Goal: Task Accomplishment & Management: Manage account settings

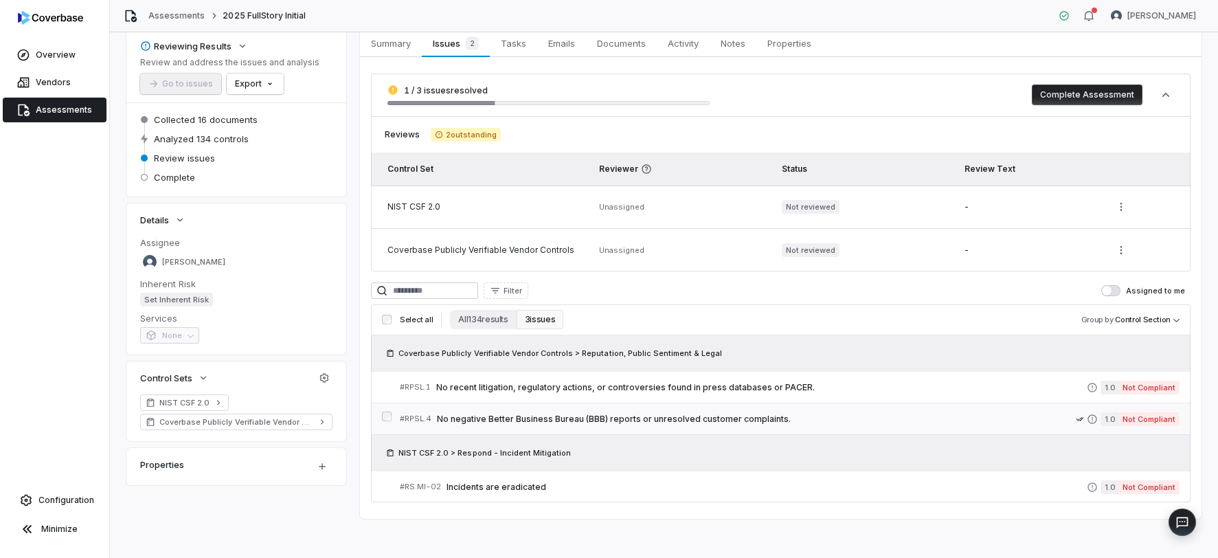
scroll to position [74, 0]
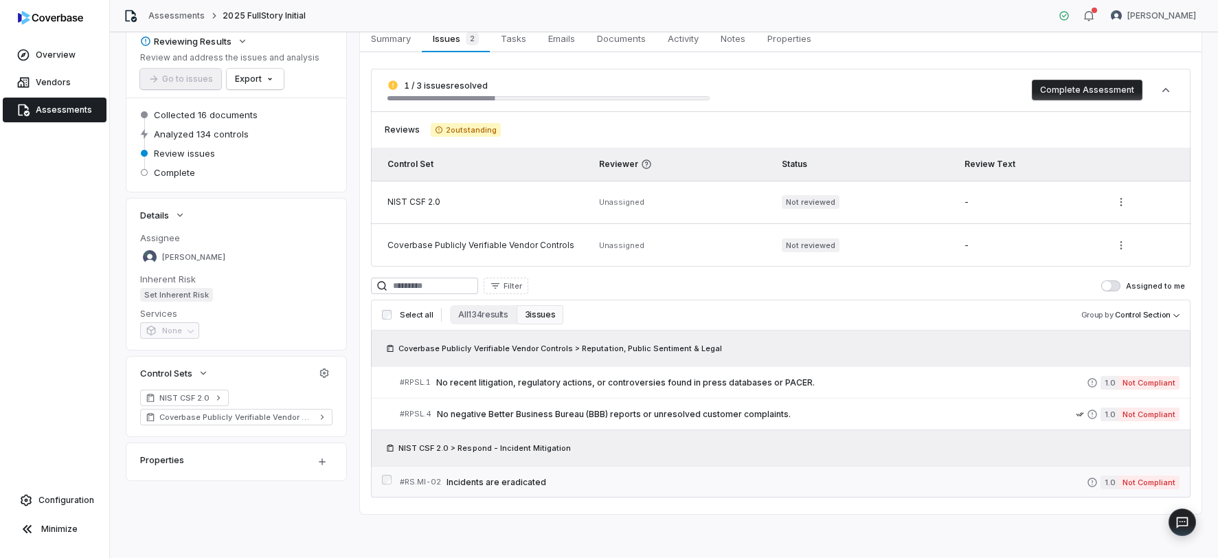
click at [572, 478] on span "Incidents are eradicated" at bounding box center [767, 482] width 640 height 11
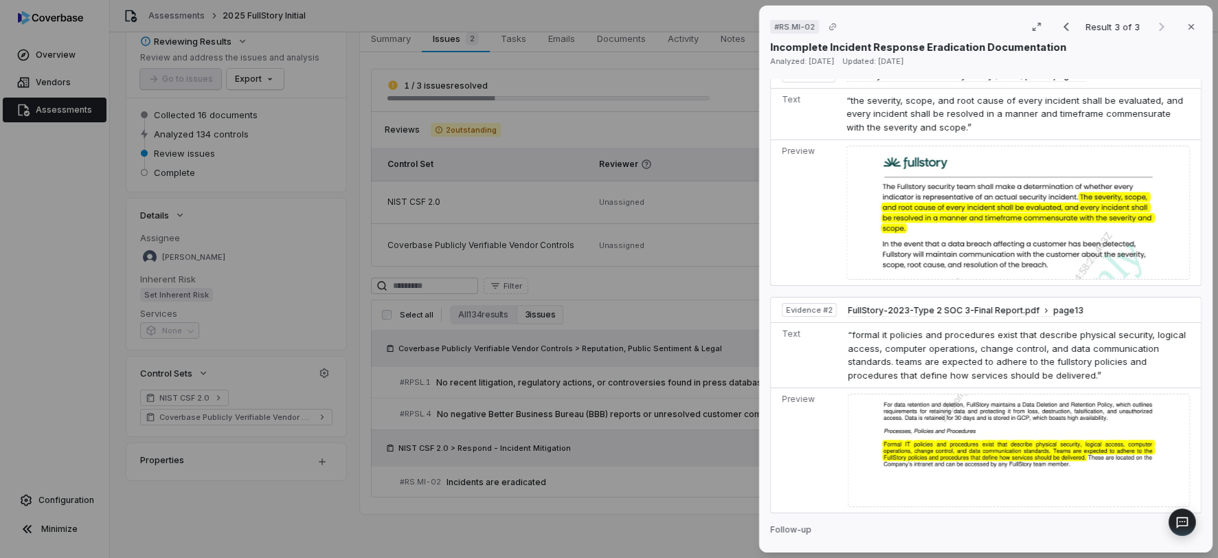
scroll to position [572, 0]
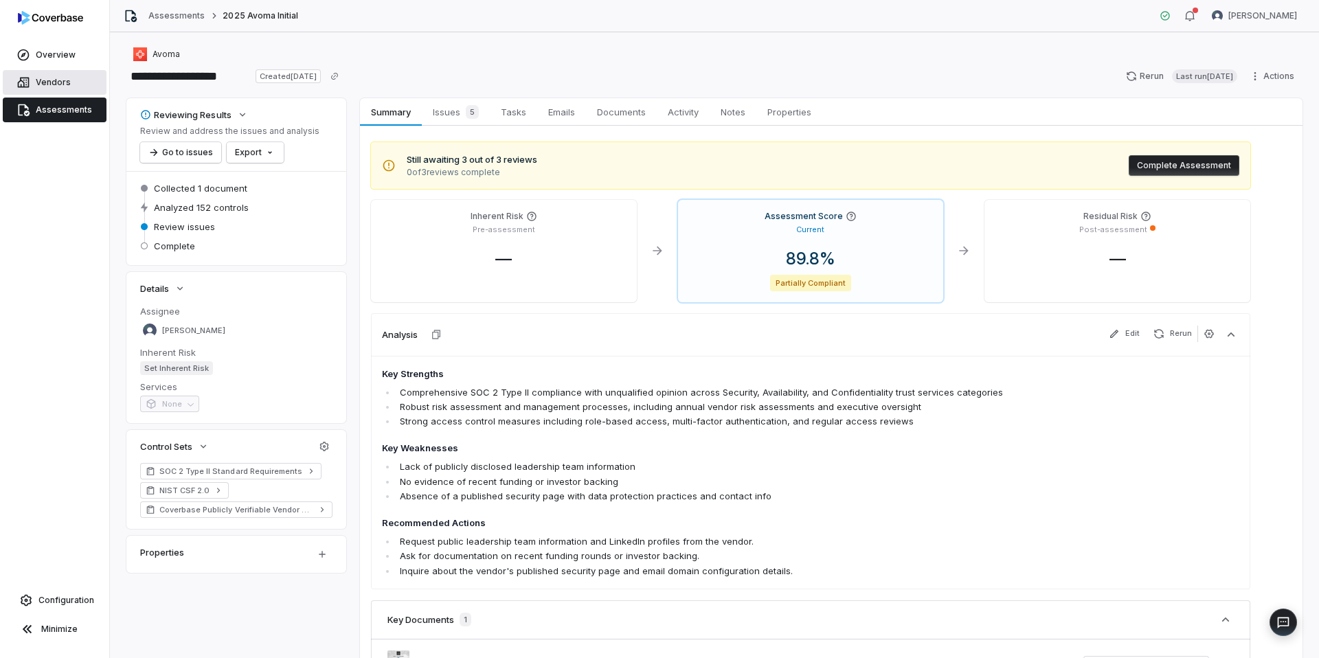
click at [64, 82] on span "Vendors" at bounding box center [53, 82] width 35 height 11
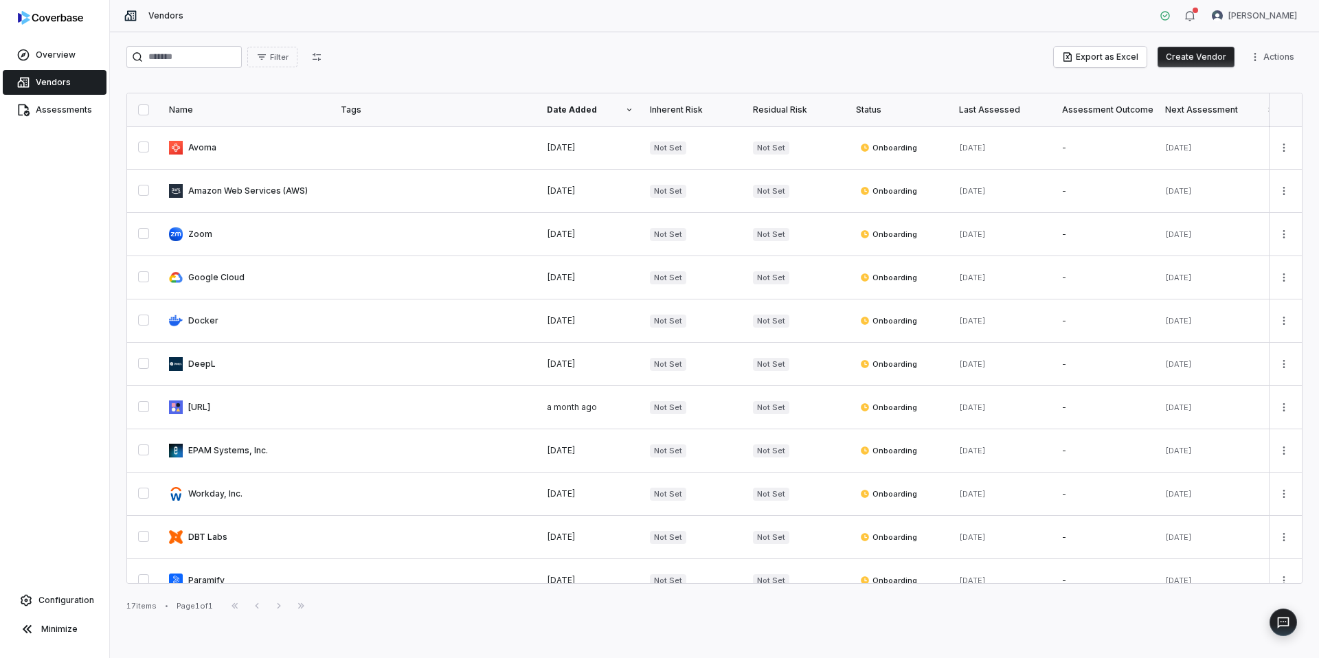
click at [1172, 54] on button "Create Vendor" at bounding box center [1196, 57] width 77 height 21
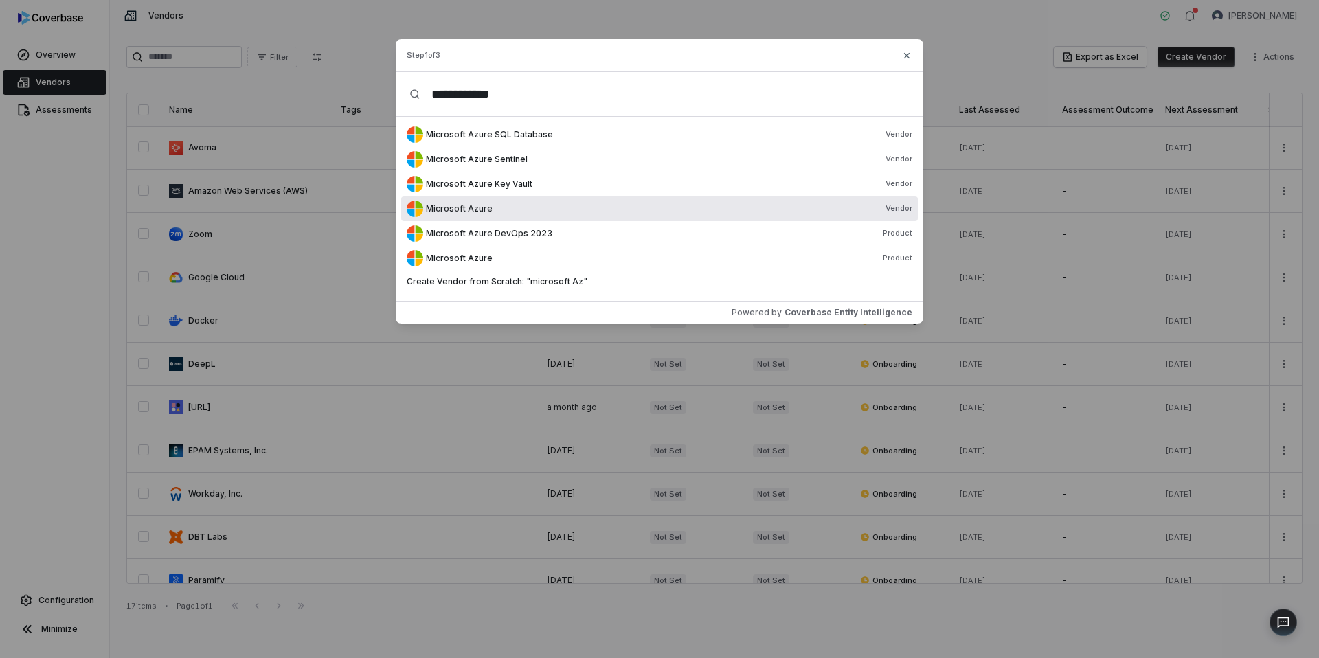
type input "**********"
click at [505, 212] on div "Microsoft Azure Vendor" at bounding box center [669, 208] width 486 height 11
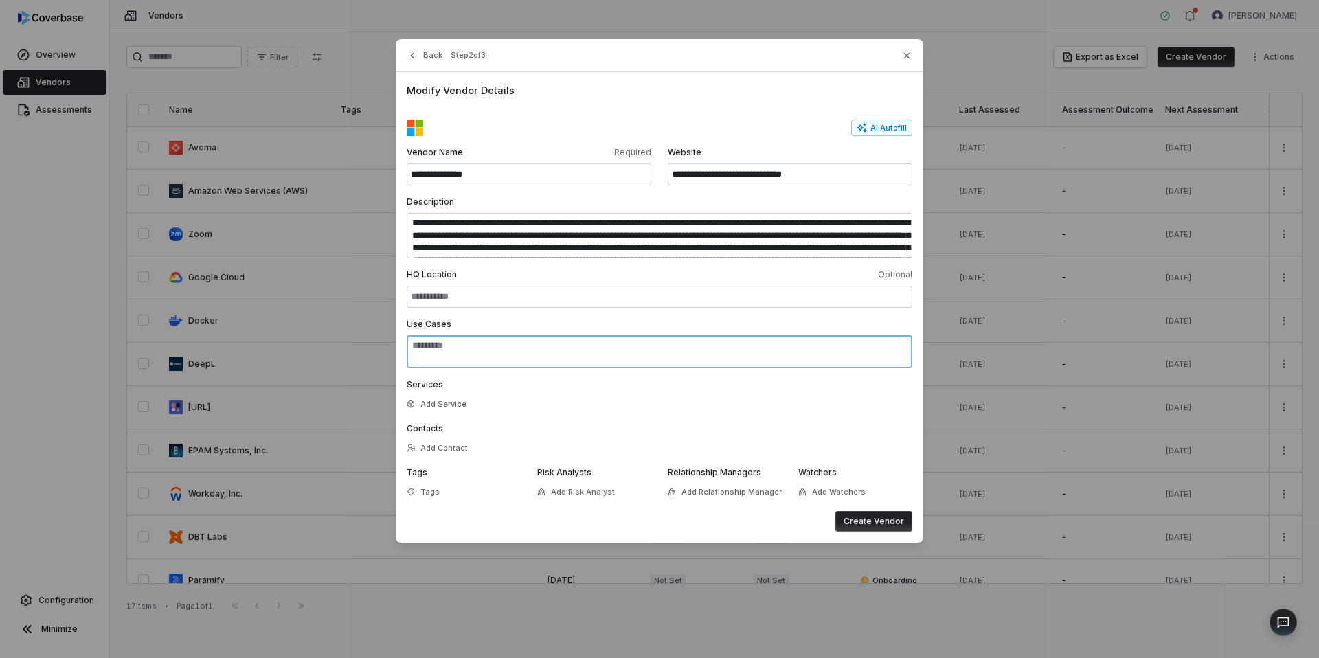
click at [471, 346] on textarea "Use Cases" at bounding box center [660, 351] width 506 height 33
click at [599, 497] on span "Add Risk Analyst" at bounding box center [583, 492] width 64 height 10
click at [875, 520] on button "Create Vendor" at bounding box center [873, 521] width 77 height 21
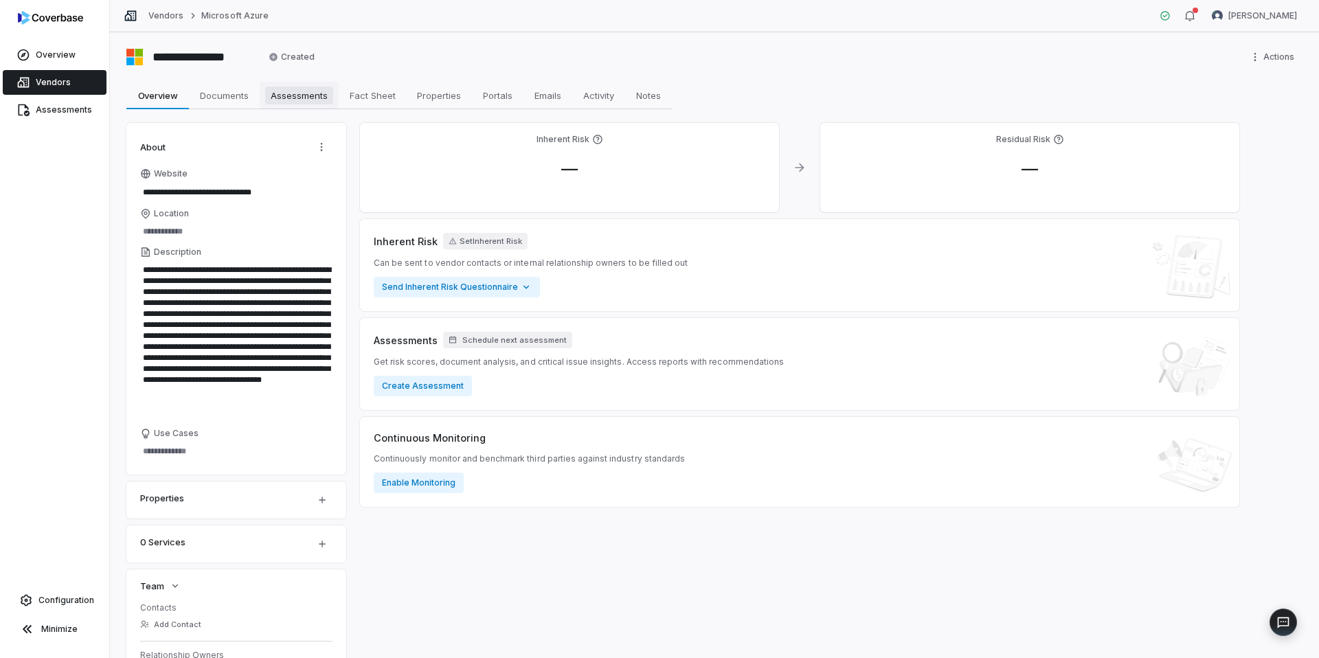
click at [300, 96] on span "Assessments" at bounding box center [299, 96] width 68 height 18
type textarea "*"
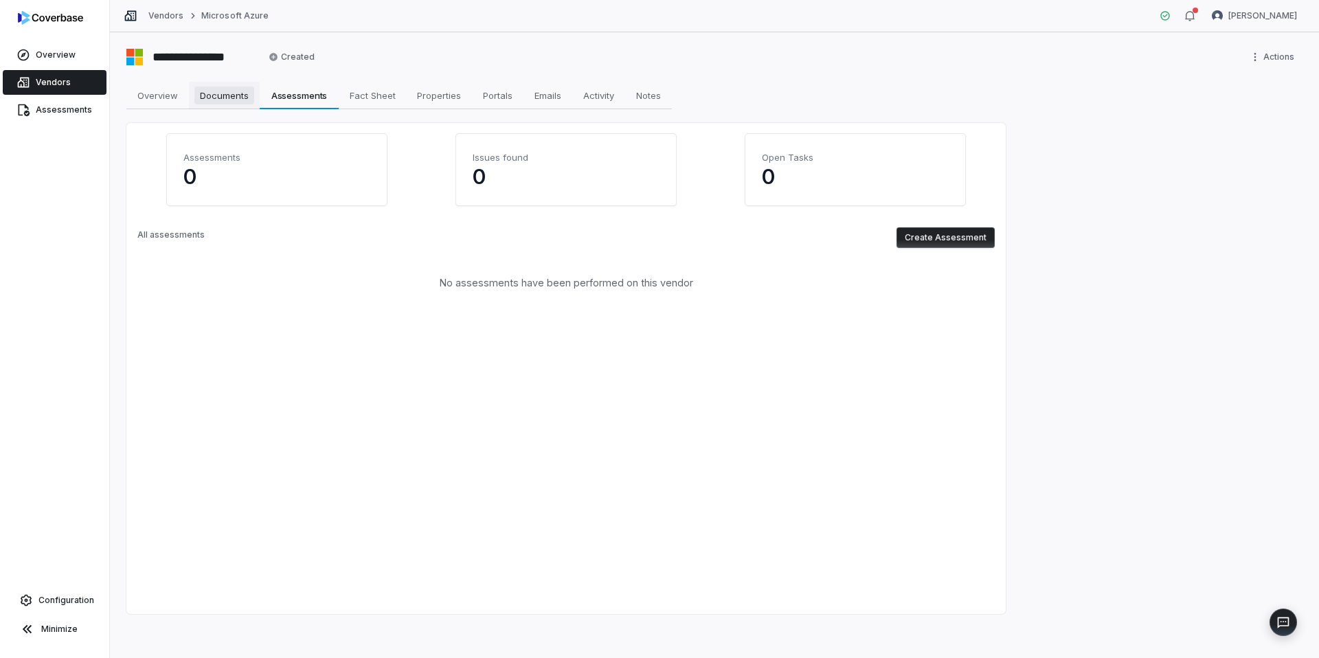
click at [228, 94] on span "Documents" at bounding box center [224, 96] width 60 height 18
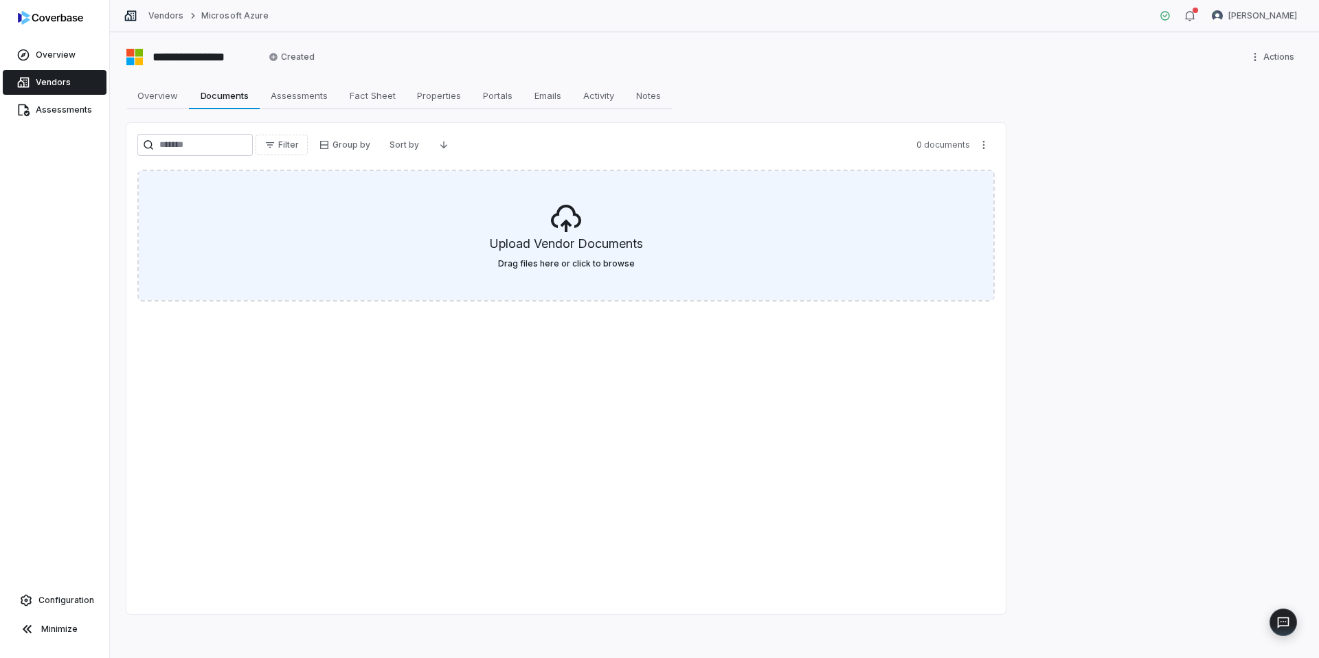
click at [649, 236] on div "Upload Vendor Documents Drag files here or click to browse" at bounding box center [566, 235] width 855 height 129
click at [568, 211] on icon at bounding box center [566, 218] width 33 height 33
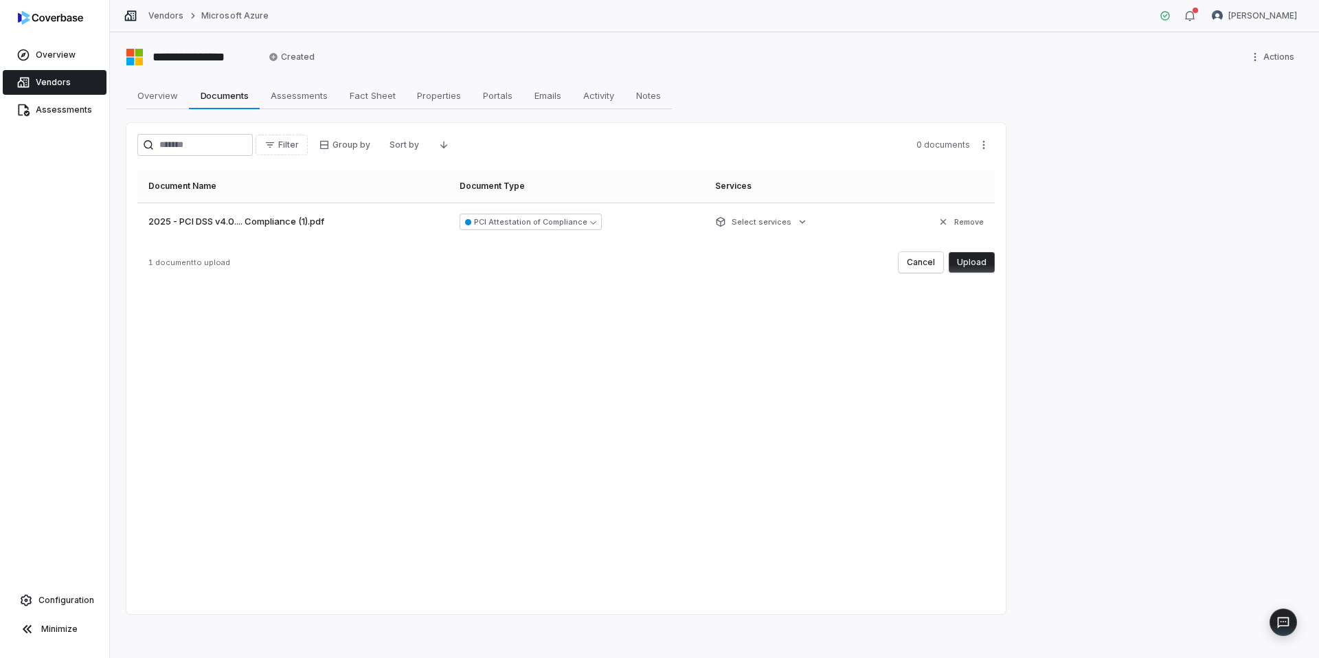
drag, startPoint x: 963, startPoint y: 260, endPoint x: 840, endPoint y: 245, distance: 124.7
click at [859, 250] on div "Document Name Document Type Services 2025 - PCI DSS v4.0.... Compliance (1).pdf…" at bounding box center [565, 221] width 857 height 103
click at [794, 221] on html "**********" at bounding box center [659, 329] width 1319 height 658
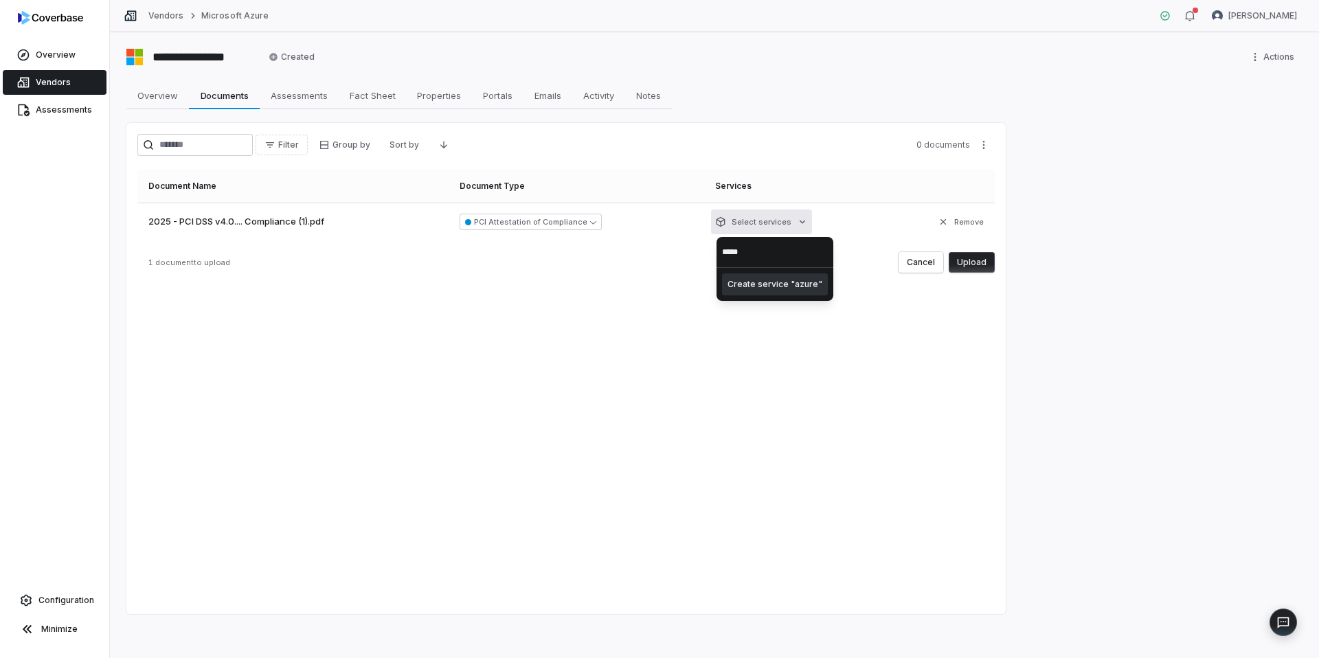
type input "*****"
click at [798, 286] on div "Create service "azure"" at bounding box center [775, 284] width 106 height 22
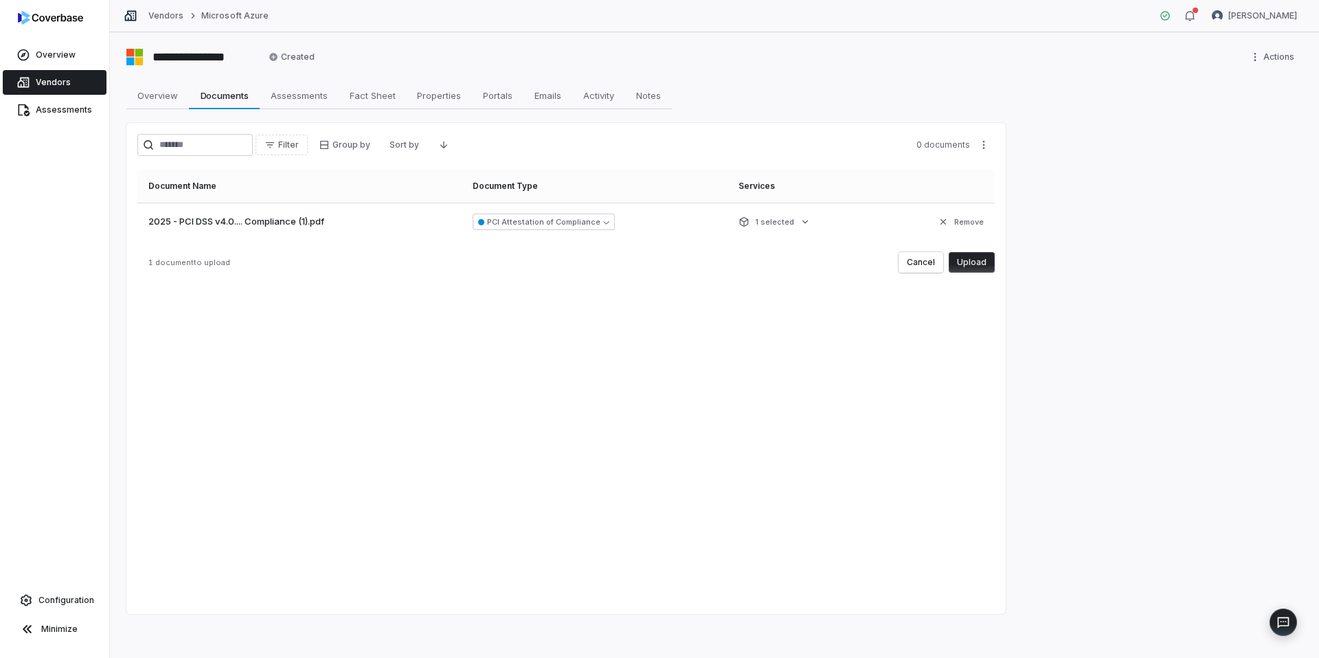
click at [967, 261] on button "Upload" at bounding box center [972, 262] width 46 height 21
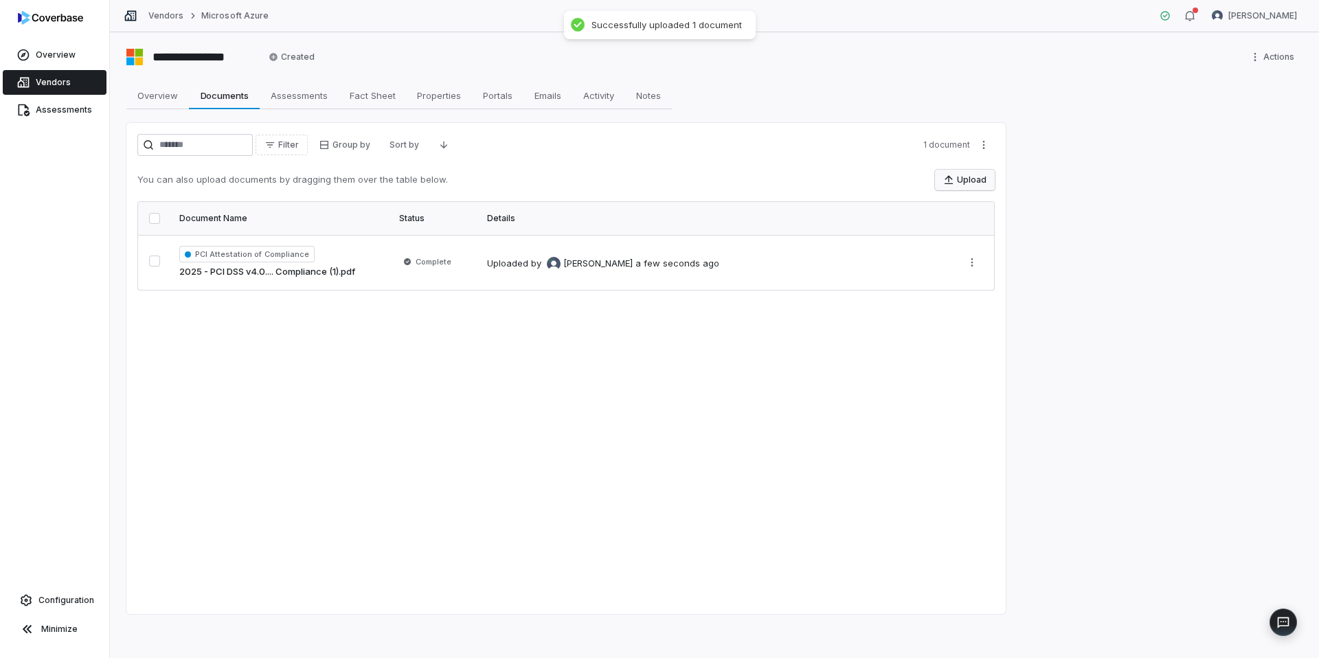
click at [967, 180] on button "Upload" at bounding box center [965, 180] width 60 height 21
click at [234, 101] on span "Documents" at bounding box center [224, 96] width 59 height 18
click at [961, 181] on button "Upload" at bounding box center [965, 180] width 60 height 21
click at [360, 93] on span "Fact Sheet" at bounding box center [372, 96] width 57 height 18
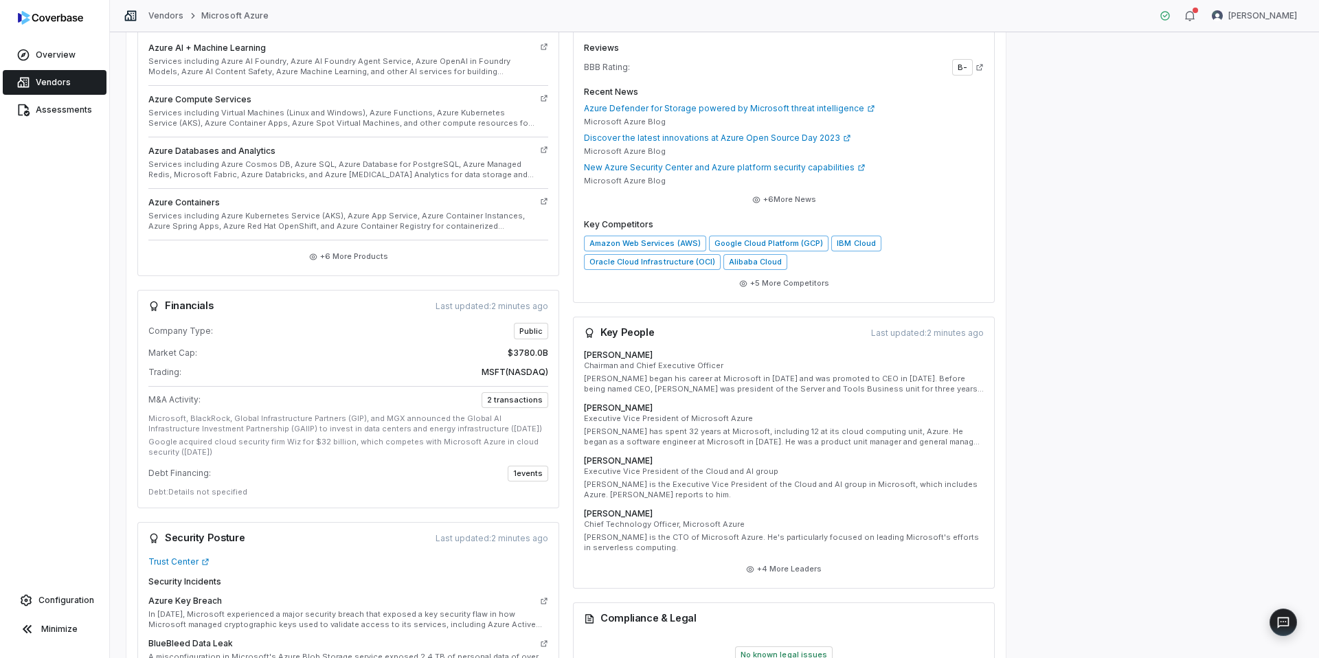
scroll to position [377, 0]
click at [794, 273] on button "+ 5 More Competitors" at bounding box center [784, 282] width 98 height 25
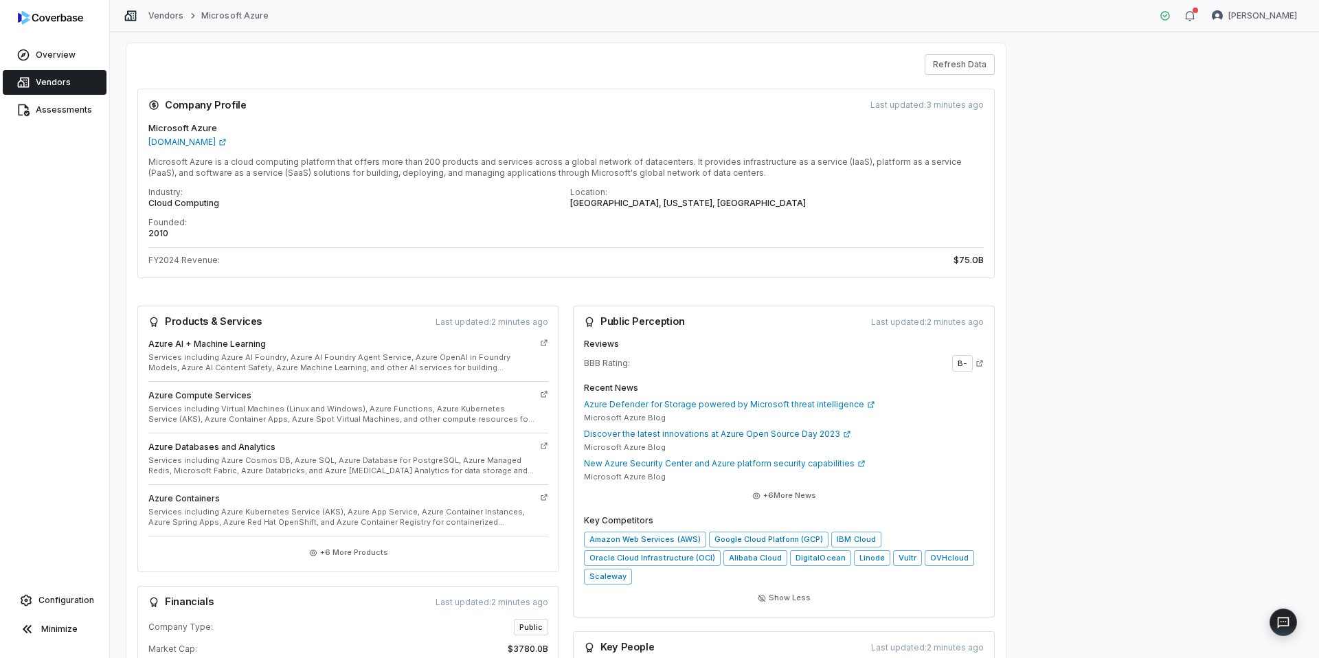
scroll to position [0, 0]
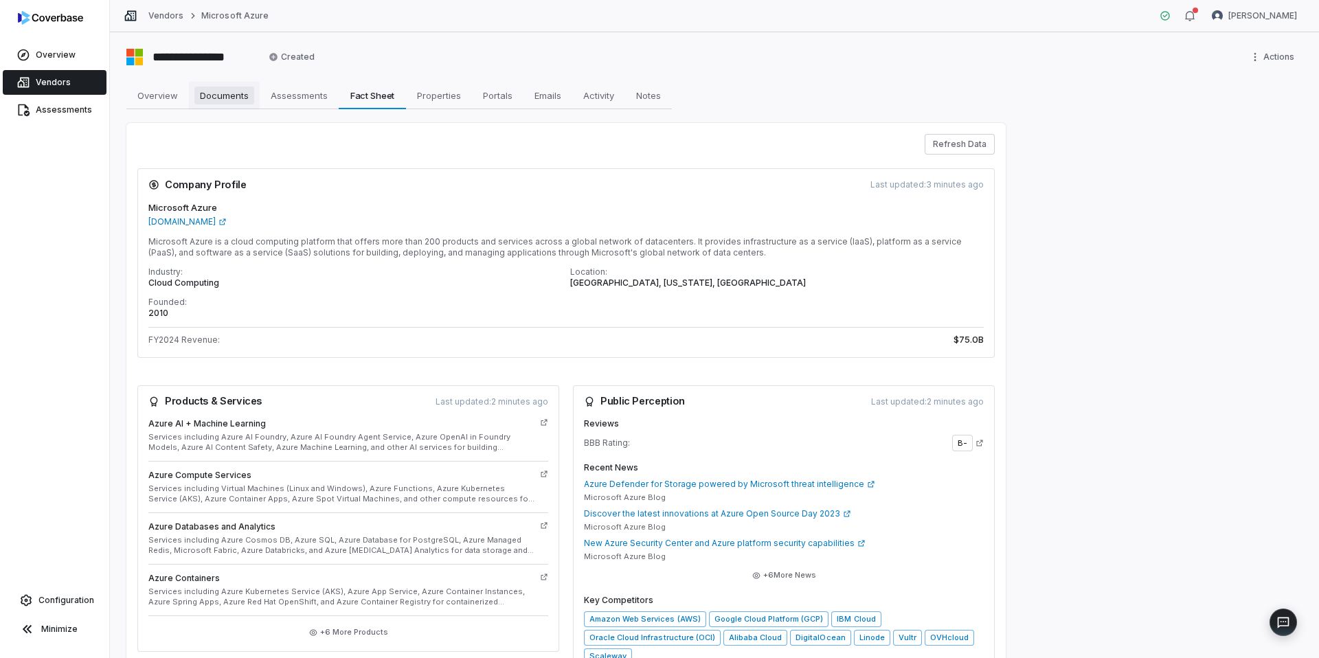
click at [231, 100] on span "Documents" at bounding box center [224, 96] width 60 height 18
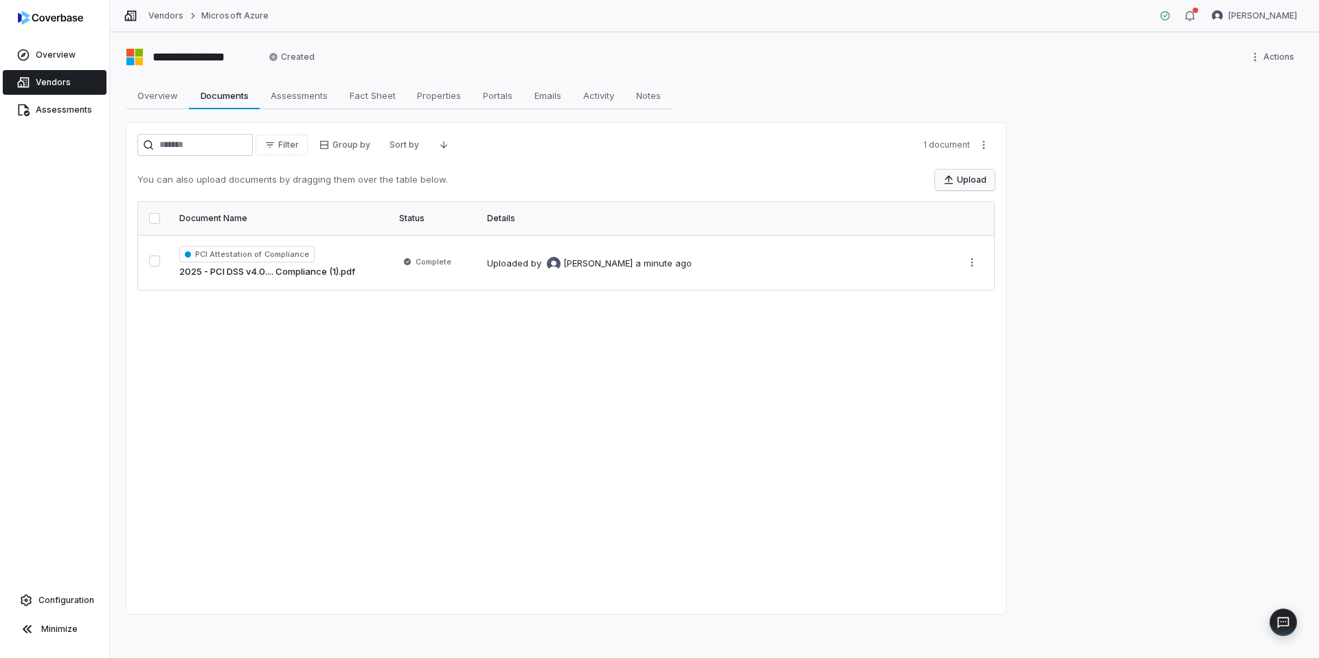
click at [957, 179] on button "Upload" at bounding box center [965, 180] width 60 height 21
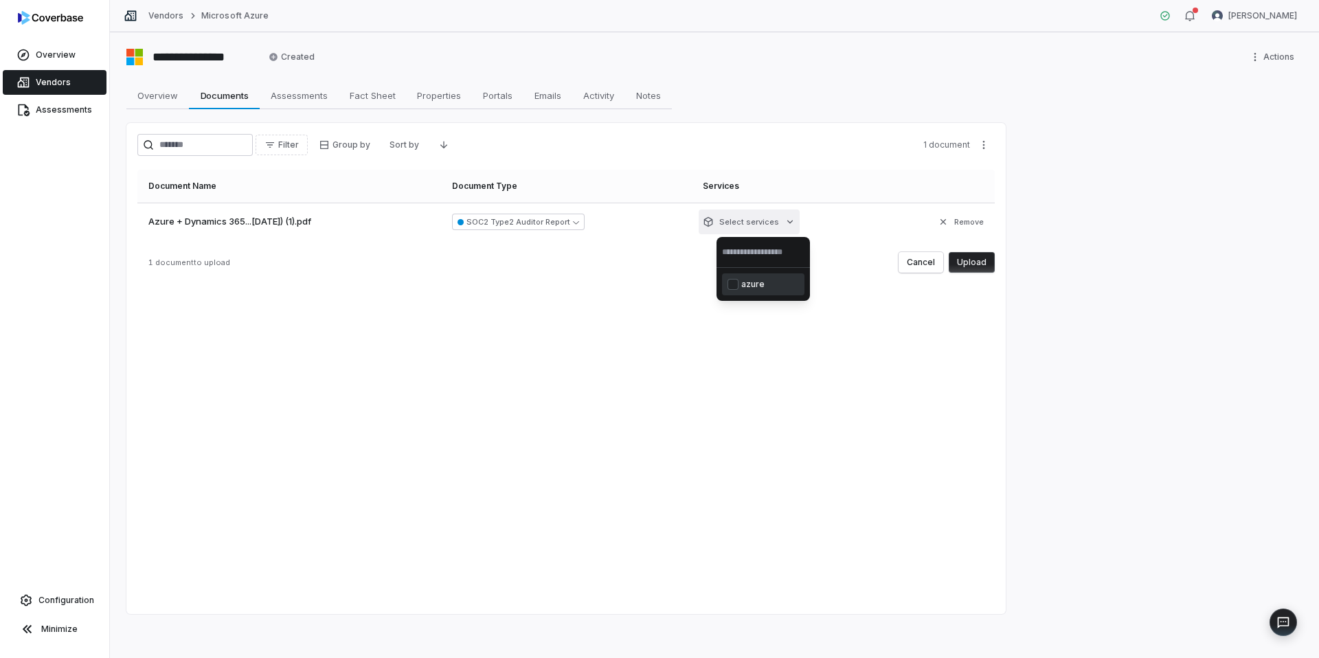
click at [791, 219] on html "**********" at bounding box center [659, 329] width 1319 height 658
click at [761, 284] on span "azure" at bounding box center [752, 284] width 23 height 11
click at [976, 263] on html "**********" at bounding box center [659, 329] width 1319 height 658
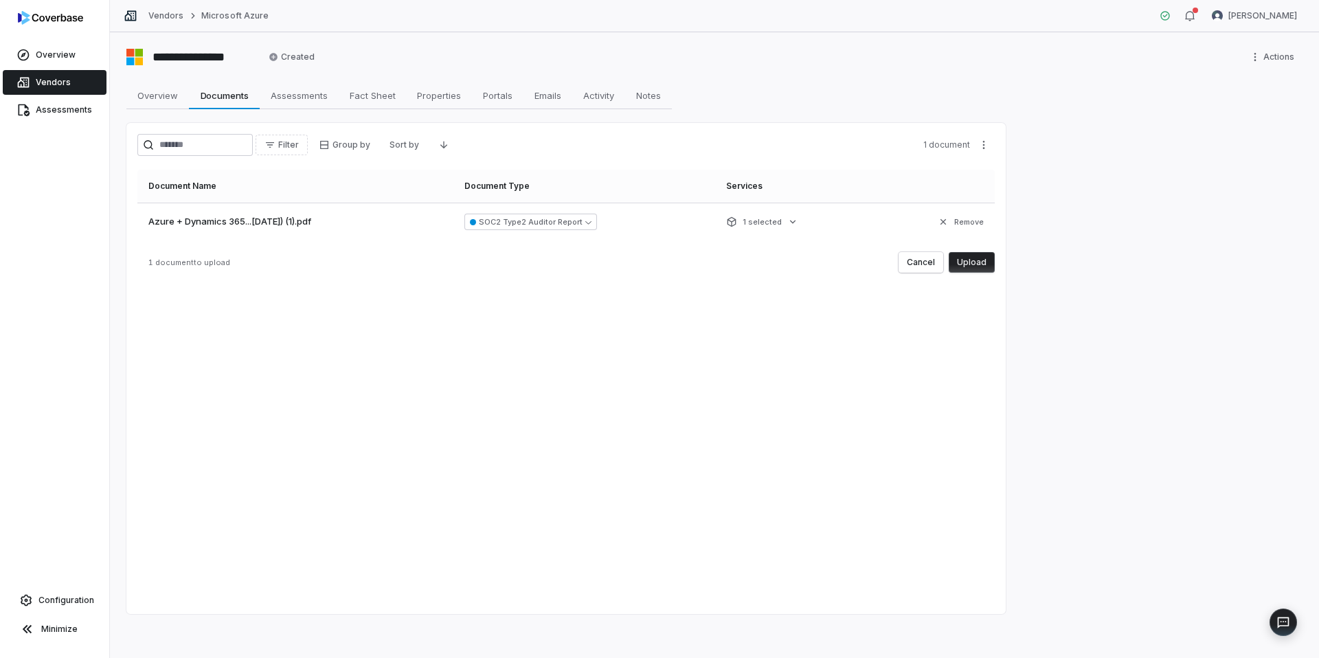
click at [976, 264] on button "Upload" at bounding box center [972, 262] width 46 height 21
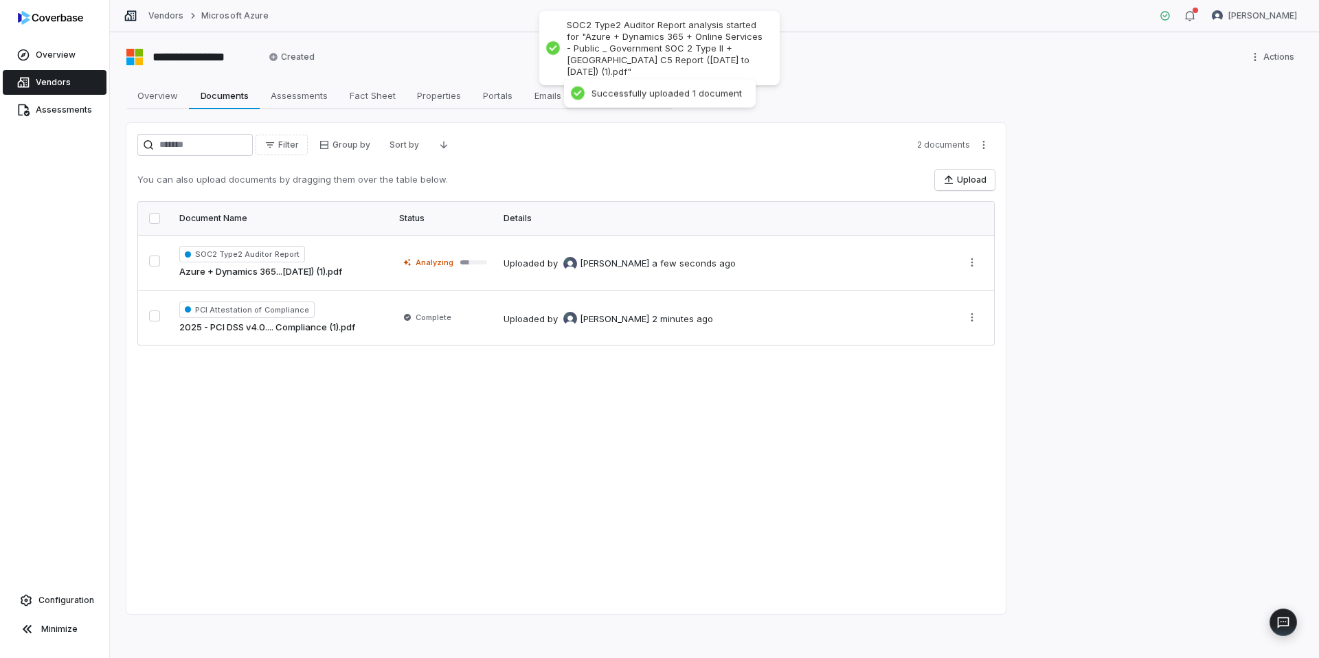
drag, startPoint x: 903, startPoint y: 76, endPoint x: 677, endPoint y: 73, distance: 225.4
click at [892, 77] on div "**********" at bounding box center [714, 345] width 1209 height 626
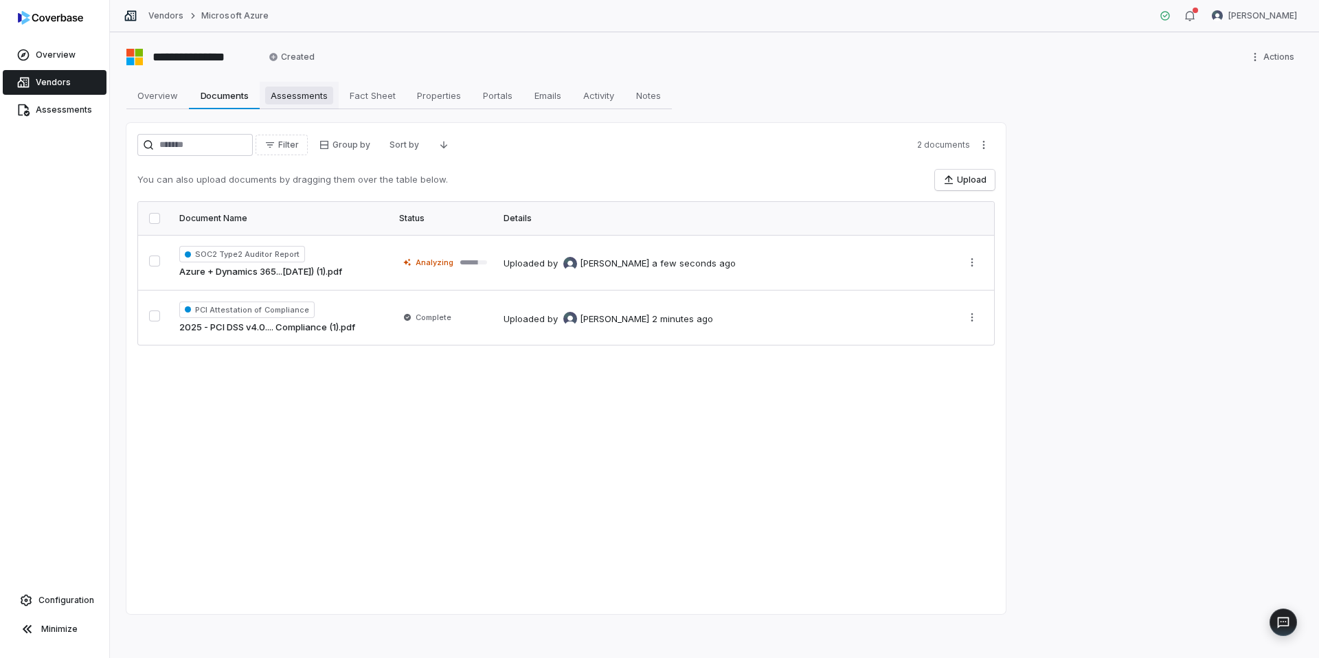
click at [287, 91] on span "Assessments" at bounding box center [299, 96] width 68 height 18
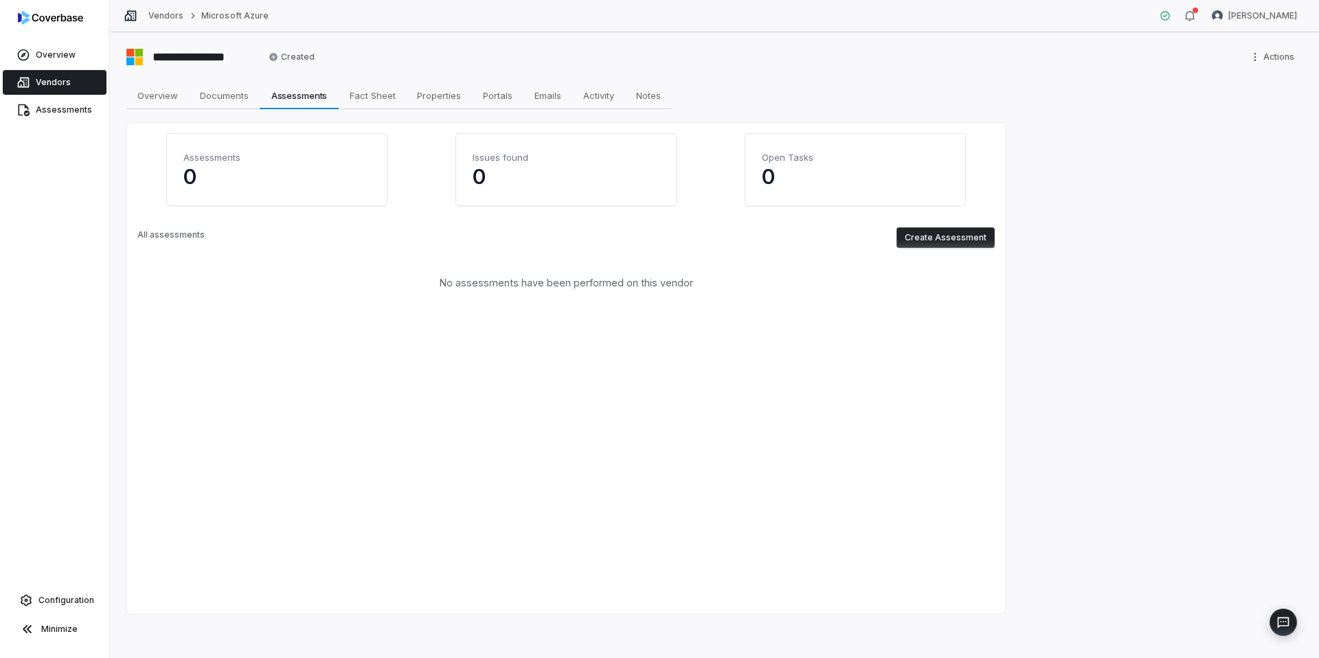
click at [943, 240] on button "Create Assessment" at bounding box center [946, 237] width 98 height 21
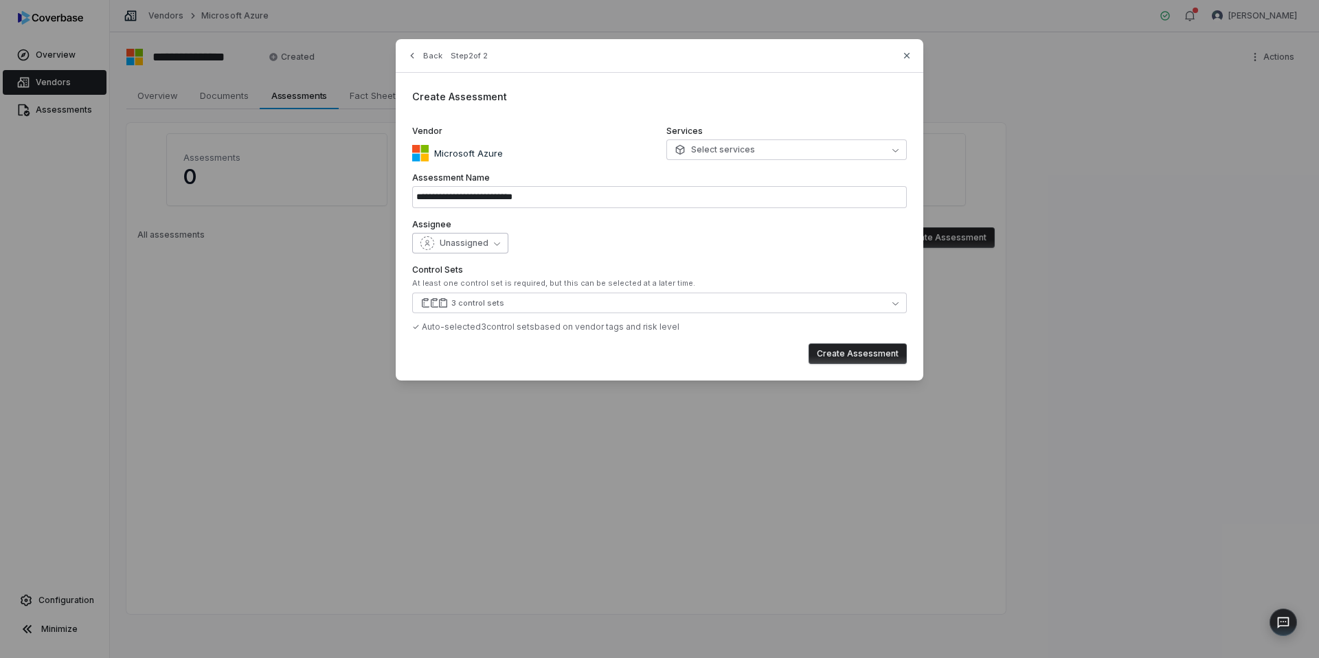
click at [494, 246] on icon "button" at bounding box center [497, 243] width 6 height 6
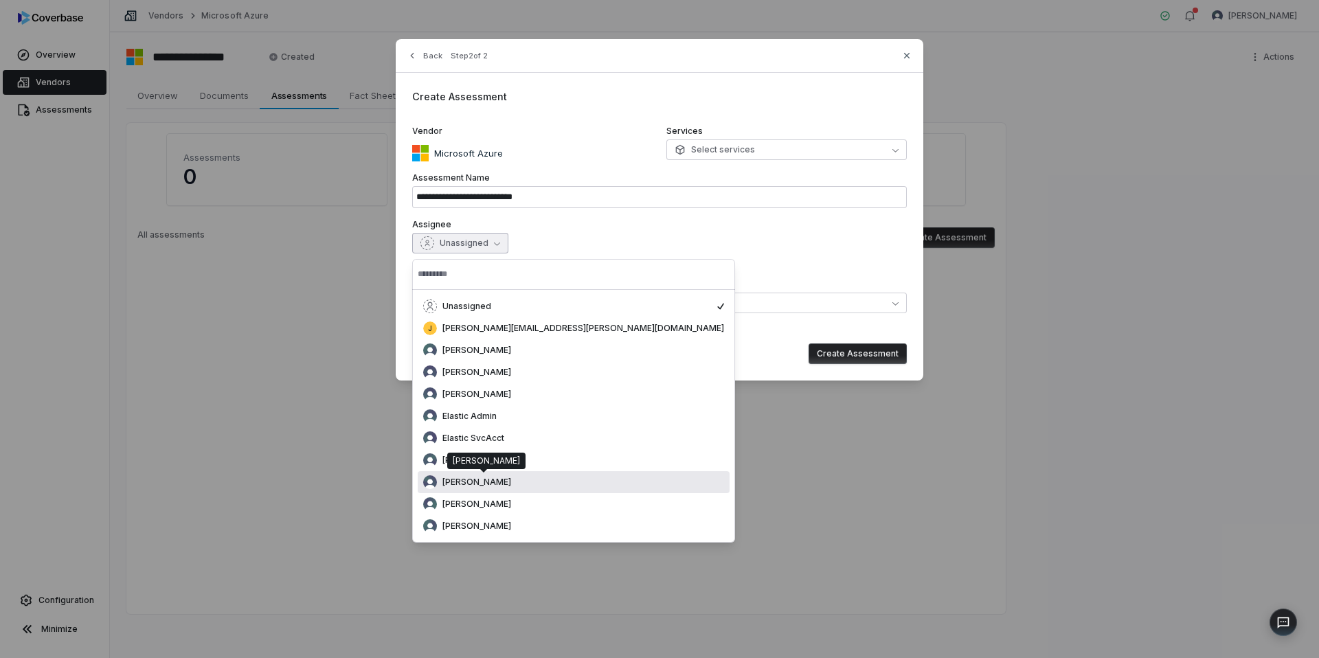
click at [499, 482] on span "[PERSON_NAME]" at bounding box center [476, 482] width 69 height 11
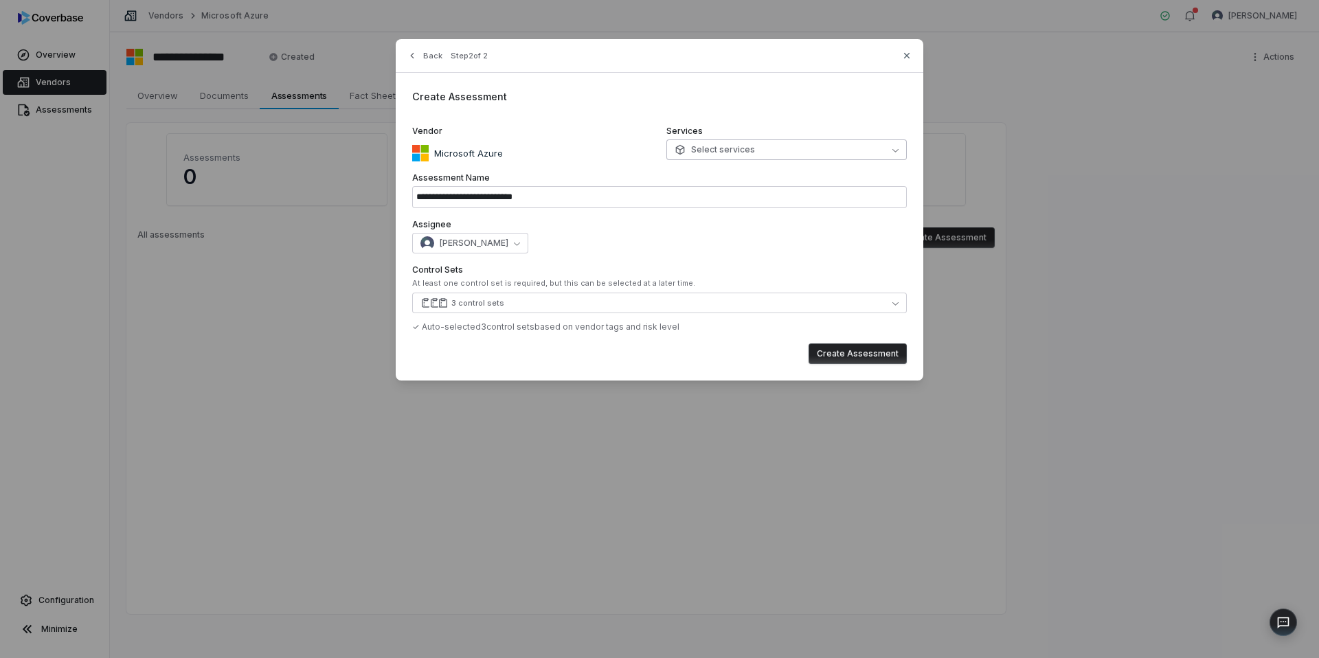
click at [799, 153] on button "Select services" at bounding box center [786, 149] width 240 height 21
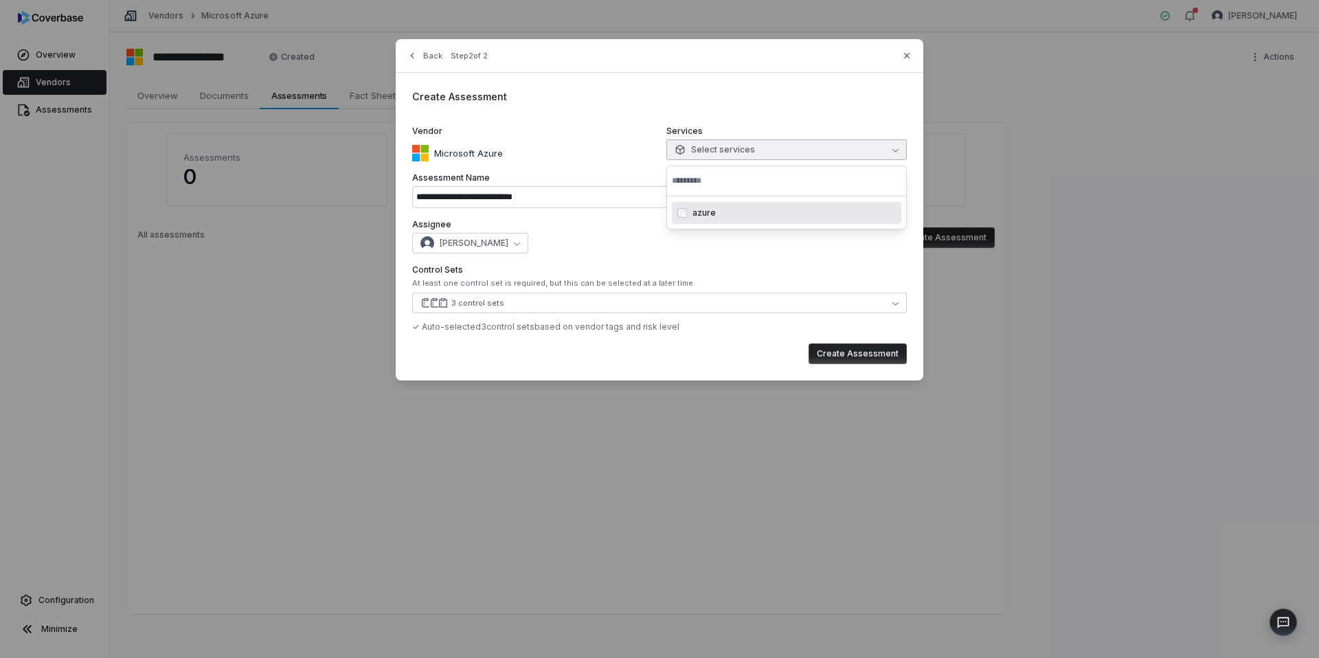
click at [710, 211] on span "azure" at bounding box center [704, 212] width 23 height 11
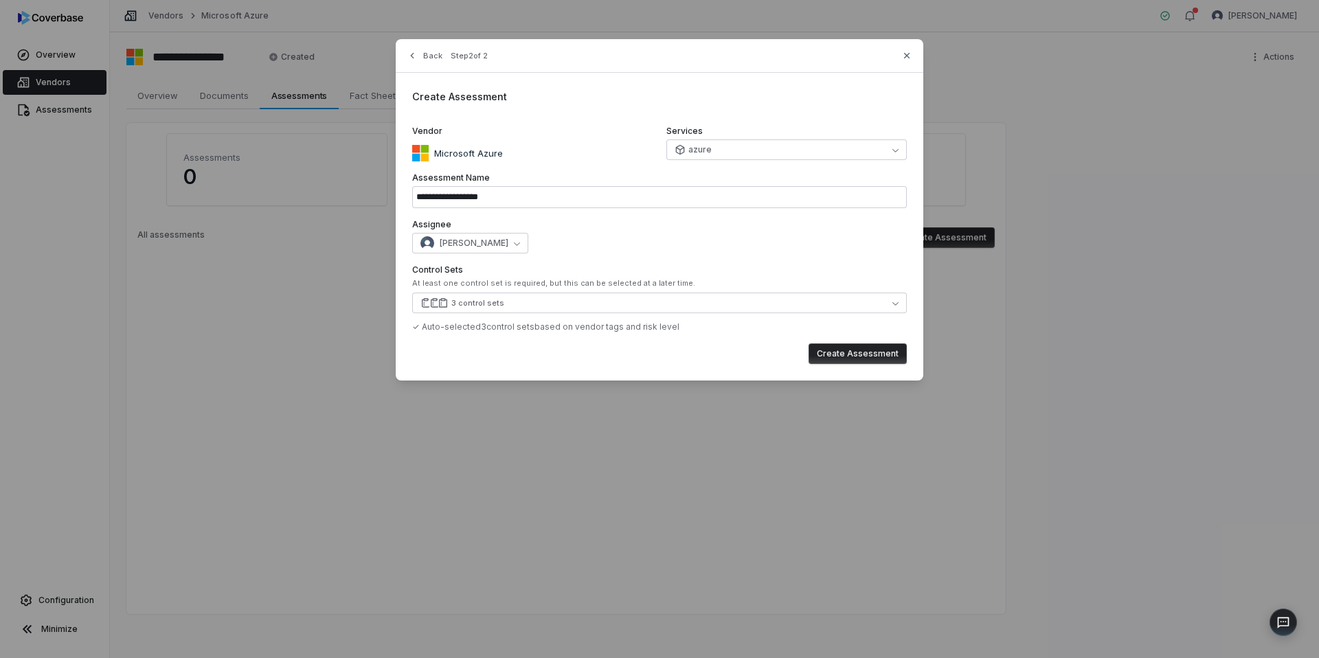
click at [838, 350] on button "Create Assessment" at bounding box center [858, 354] width 98 height 21
type input "**********"
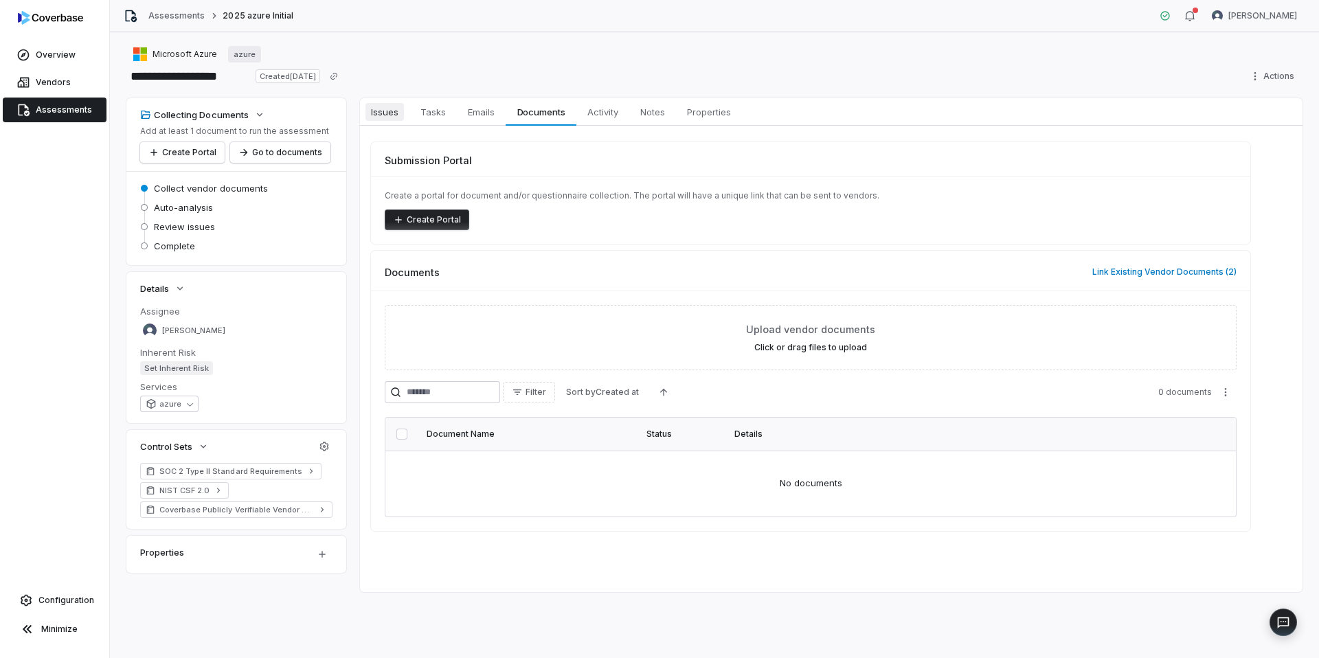
click at [390, 117] on span "Issues" at bounding box center [385, 112] width 38 height 18
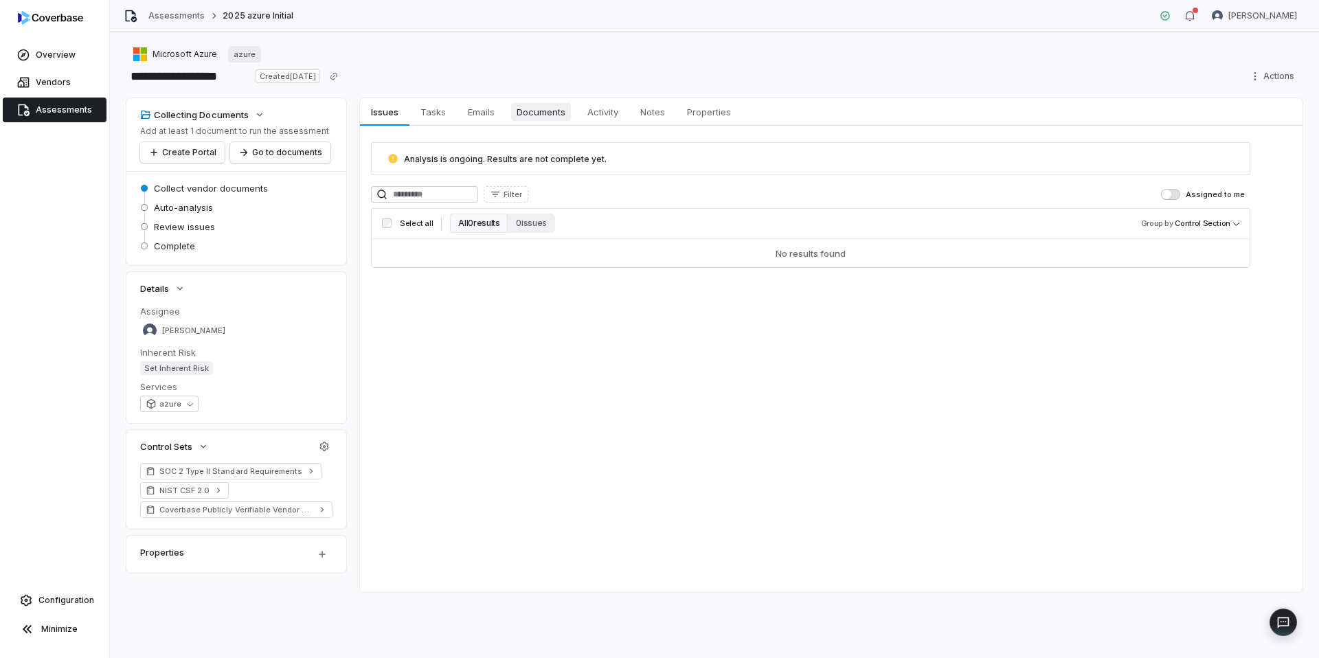
click at [552, 117] on span "Documents" at bounding box center [541, 112] width 60 height 18
